Goal: Information Seeking & Learning: Learn about a topic

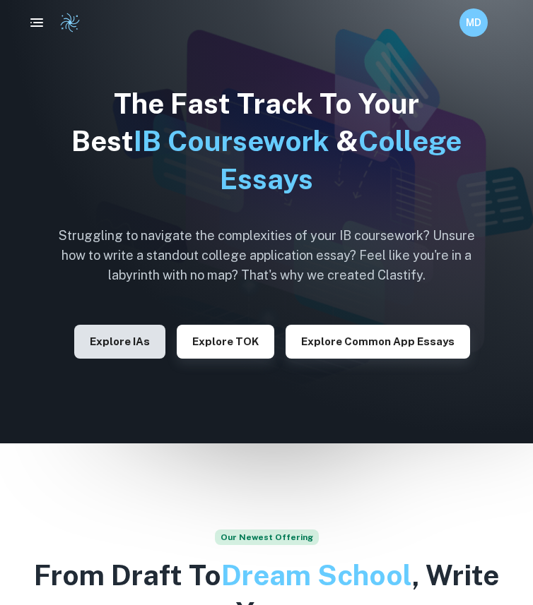
click at [144, 341] on button "Explore IAs" at bounding box center [119, 342] width 91 height 34
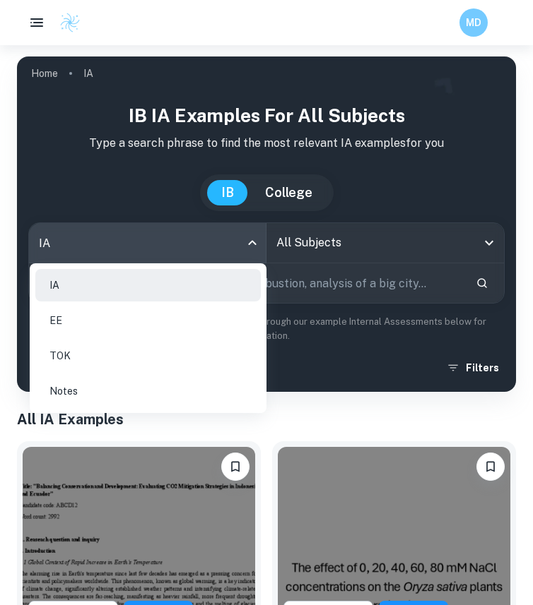
click at [256, 247] on body "We value your privacy We use cookies to enhance your browsing experience, serve…" at bounding box center [266, 347] width 533 height 605
click at [333, 254] on div at bounding box center [266, 302] width 533 height 605
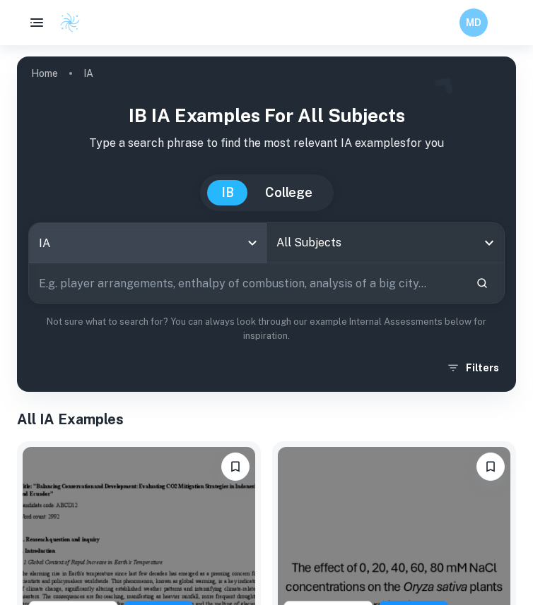
click at [333, 254] on input "All Subjects" at bounding box center [374, 243] width 203 height 27
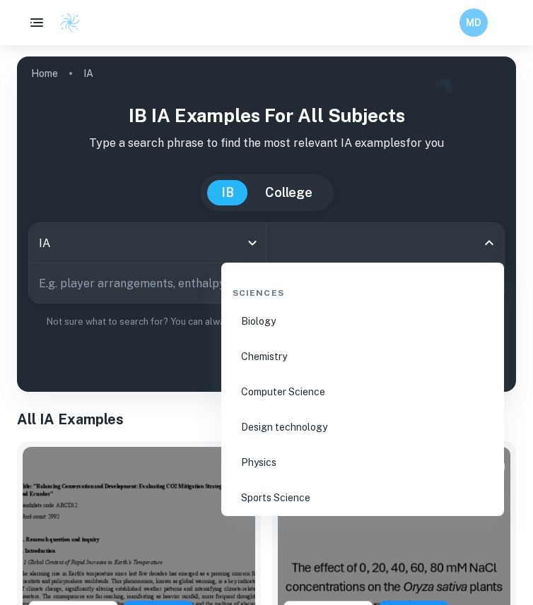
scroll to position [2200, 0]
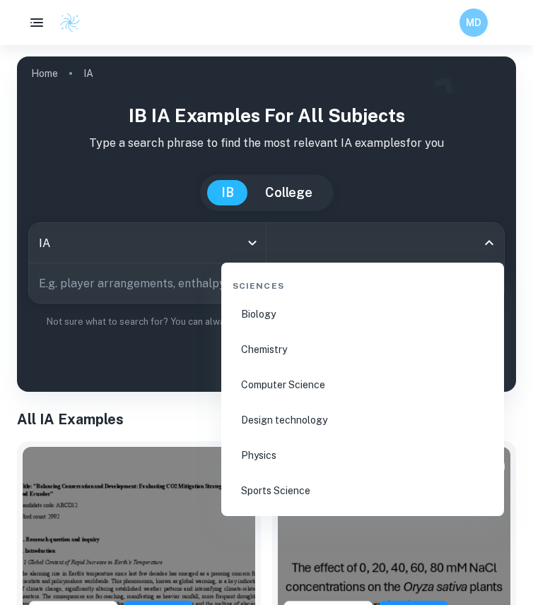
click at [295, 354] on li "Chemistry" at bounding box center [362, 349] width 271 height 32
type input "Chemistry"
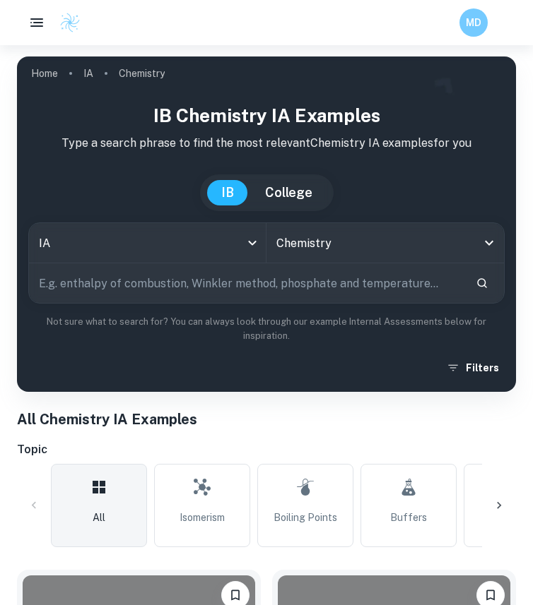
click at [211, 283] on input "text" at bounding box center [246, 283] width 435 height 40
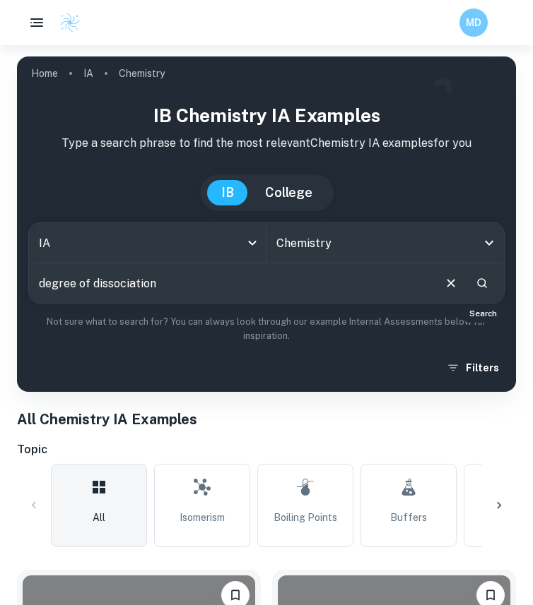
type input "degree of dissociation"
click at [485, 292] on button "Search" at bounding box center [482, 283] width 24 height 24
click at [254, 285] on input "degree of dissociation" at bounding box center [230, 283] width 403 height 40
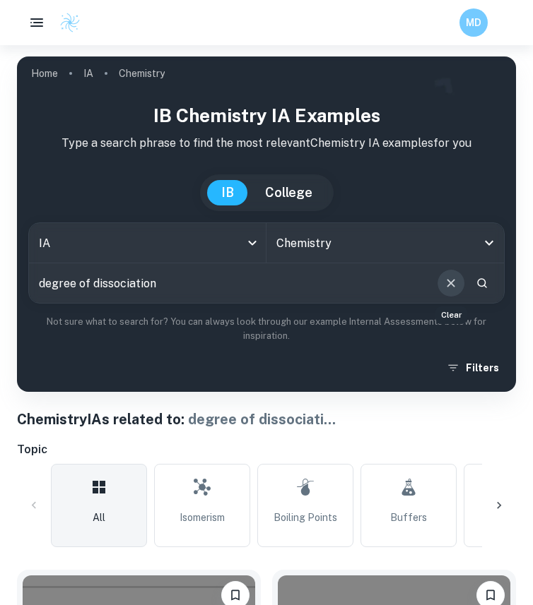
click at [449, 281] on icon "Clear" at bounding box center [451, 284] width 16 height 16
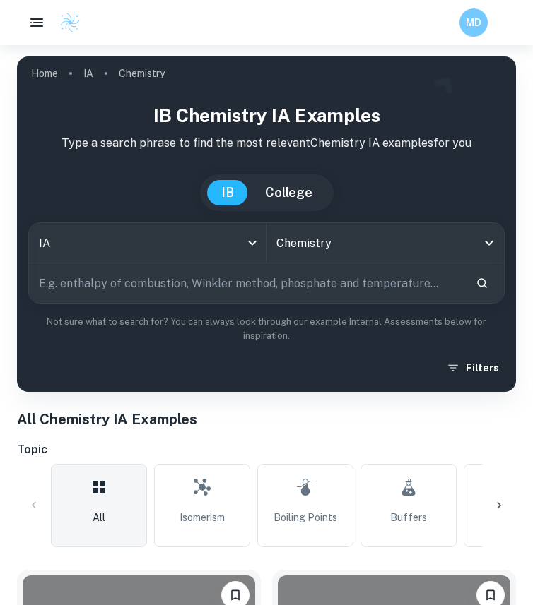
click at [423, 273] on input "text" at bounding box center [246, 283] width 435 height 40
type input "P"
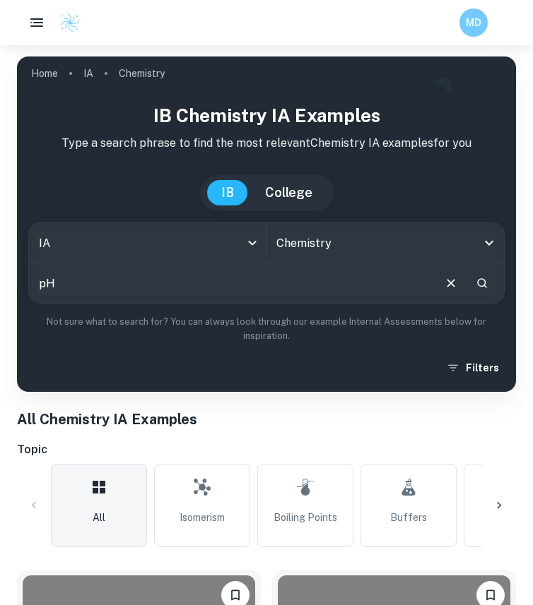
type input "pH"
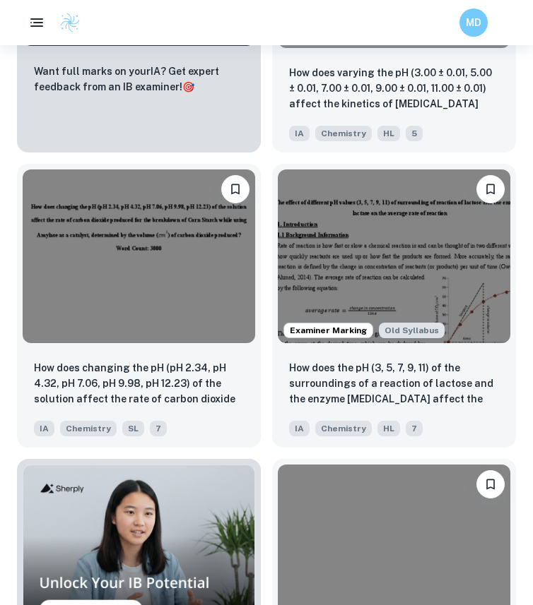
scroll to position [999, 0]
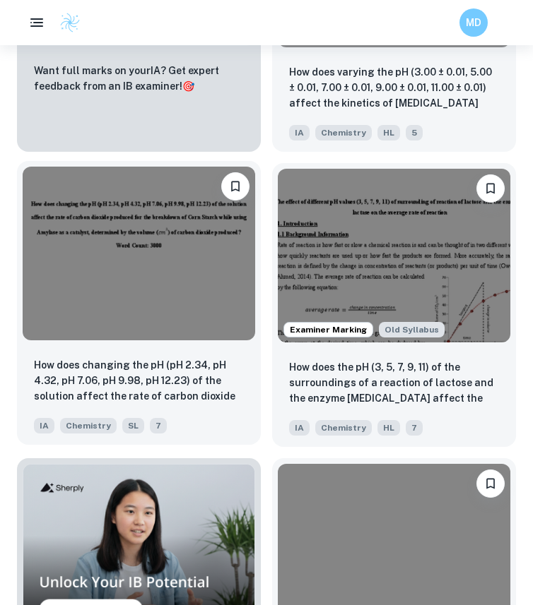
click at [203, 316] on img at bounding box center [139, 254] width 232 height 174
